Goal: Task Accomplishment & Management: Manage account settings

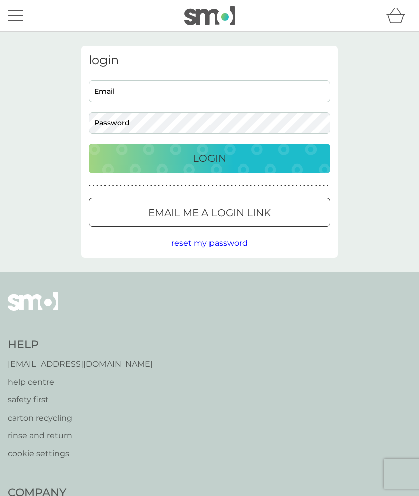
click at [185, 100] on input "Email" at bounding box center [209, 91] width 241 height 22
type input "Clivedavis@ntlworld.com"
click at [210, 158] on button "Login" at bounding box center [209, 158] width 241 height 29
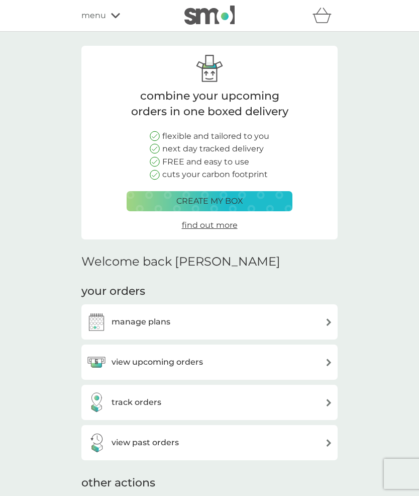
click at [218, 357] on div "view upcoming orders" at bounding box center [209, 362] width 246 height 20
click at [201, 322] on div "manage plans" at bounding box center [209, 322] width 246 height 20
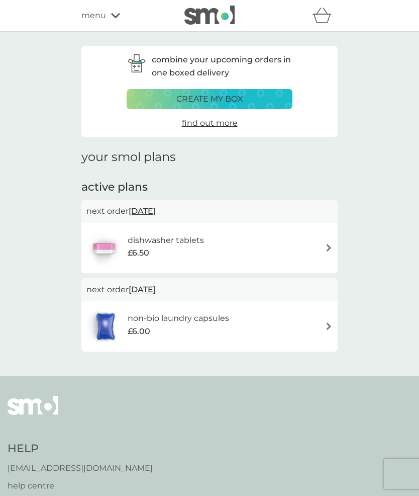
click at [240, 321] on div "non-bio laundry capsules £6.00" at bounding box center [209, 326] width 246 height 35
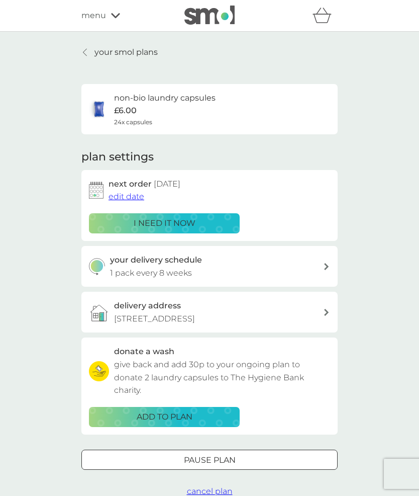
click at [199, 219] on div "i need it now" at bounding box center [165, 223] width 138 height 13
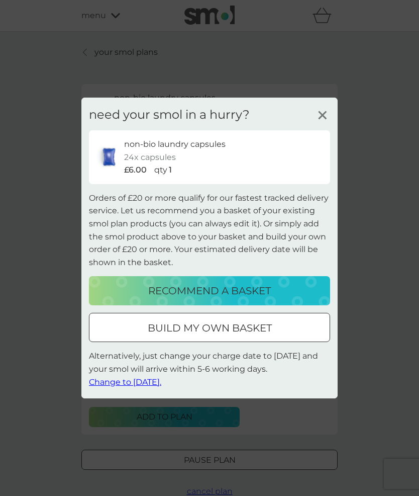
click at [131, 381] on span "Change to [DATE]." at bounding box center [125, 382] width 72 height 10
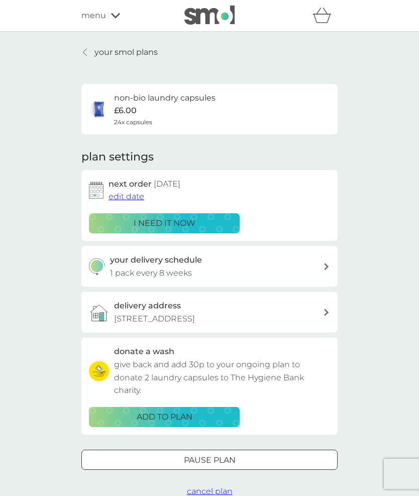
click at [116, 21] on div "menu" at bounding box center [123, 15] width 85 height 13
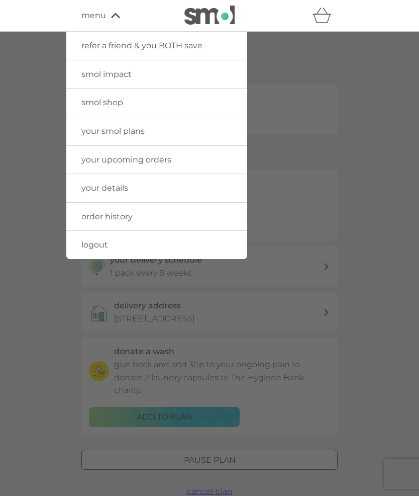
click at [106, 244] on span "logout" at bounding box center [94, 245] width 27 height 10
